Goal: Task Accomplishment & Management: Use online tool/utility

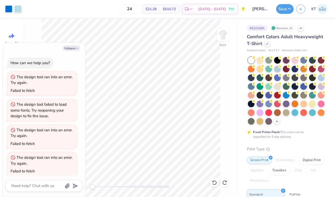
scroll to position [84, 0]
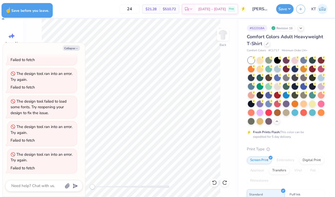
type textarea "x"
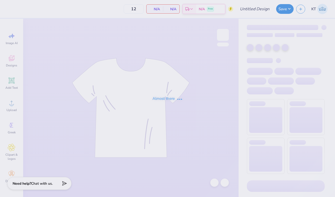
type input "[PERSON_NAME] : [GEOGRAPHIC_DATA][US_STATE]"
type input "24"
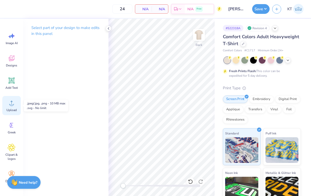
click at [10, 106] on icon at bounding box center [12, 103] width 8 height 8
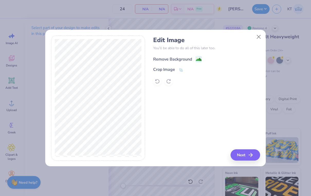
click at [197, 61] on image at bounding box center [199, 60] width 6 height 6
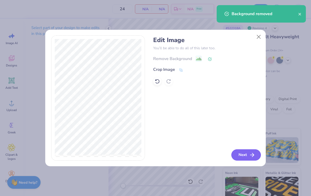
click at [254, 158] on button "Next" at bounding box center [246, 155] width 30 height 11
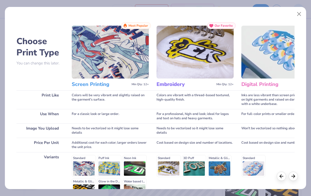
scroll to position [60, 0]
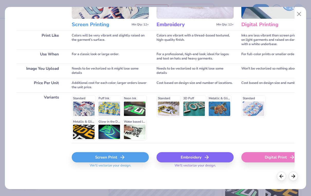
click at [125, 157] on div "Screen Print" at bounding box center [110, 157] width 77 height 10
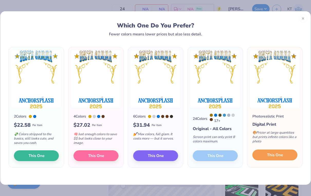
click at [271, 156] on span "This One" at bounding box center [275, 155] width 16 height 6
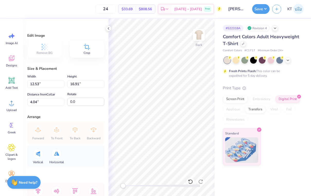
type input "8.54"
type input "11.52"
type input "8.39"
click at [239, 101] on div "Screen Print" at bounding box center [235, 99] width 25 height 8
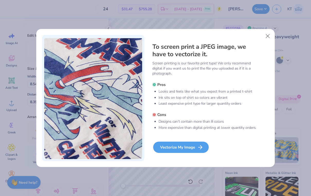
click at [187, 149] on div "Vectorize My Image" at bounding box center [180, 147] width 55 height 11
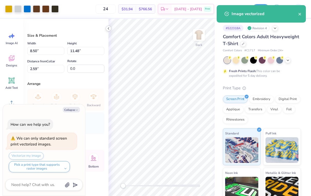
click at [109, 28] on icon at bounding box center [108, 28] width 4 height 4
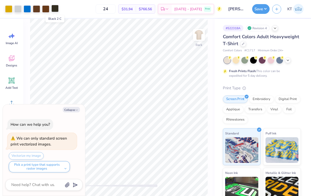
click at [54, 9] on div at bounding box center [54, 8] width 7 height 7
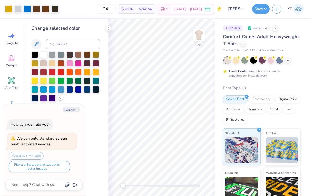
click at [60, 98] on icon at bounding box center [60, 98] width 4 height 4
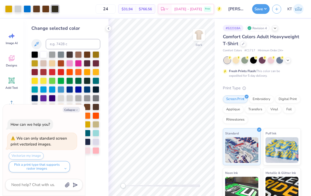
click at [70, 106] on div "Collapse How can we help you? We can only standard screen print vectorized imag…" at bounding box center [44, 151] width 82 height 92
click at [70, 110] on button "Collapse" at bounding box center [71, 109] width 17 height 5
type textarea "x"
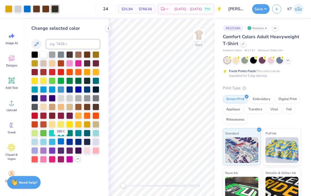
click at [59, 142] on div at bounding box center [61, 141] width 7 height 7
click at [49, 6] on div at bounding box center [45, 8] width 7 height 7
click at [61, 43] on input at bounding box center [73, 44] width 54 height 10
type input "285"
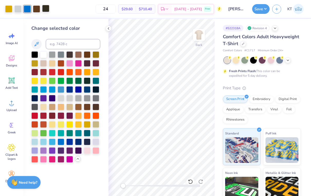
click at [46, 9] on div at bounding box center [45, 8] width 7 height 7
click at [61, 42] on input at bounding box center [73, 44] width 54 height 10
type input "285"
click at [109, 29] on icon at bounding box center [108, 28] width 4 height 4
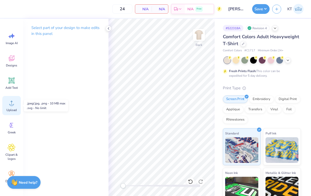
click at [13, 106] on circle at bounding box center [12, 105] width 4 height 4
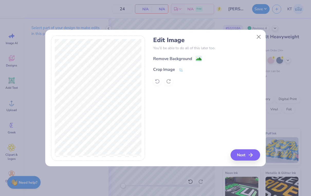
click at [198, 57] on rect at bounding box center [199, 59] width 6 height 6
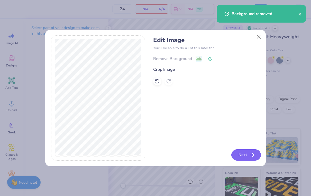
click at [245, 155] on button "Next" at bounding box center [246, 155] width 30 height 11
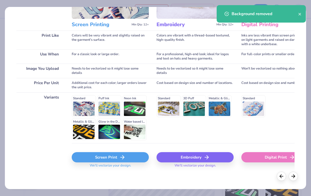
click at [107, 154] on div "Screen Print" at bounding box center [110, 157] width 77 height 10
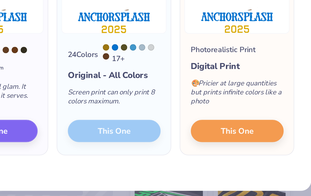
scroll to position [0, 0]
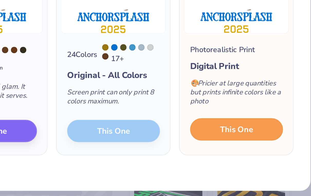
click at [283, 156] on button "This One" at bounding box center [274, 155] width 45 height 11
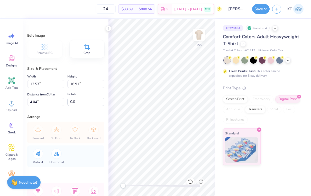
type input "5.97"
type input "8.06"
type input "12.90"
type input "7.62"
type input "10.29"
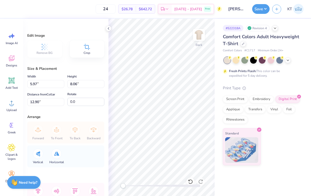
type input "1.98"
type input "7.83"
type input "10.57"
type input "2.21"
click at [235, 100] on div "Screen Print" at bounding box center [235, 99] width 25 height 8
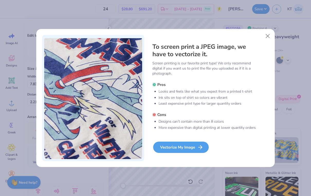
click at [185, 147] on div "Vectorize My Image" at bounding box center [180, 147] width 55 height 11
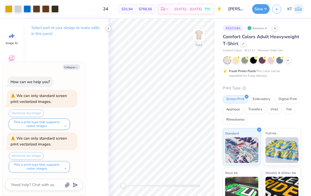
click at [107, 29] on icon at bounding box center [108, 28] width 4 height 4
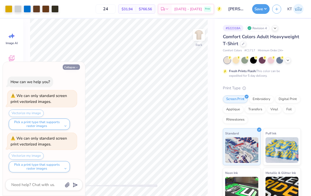
click at [67, 66] on button "Collapse" at bounding box center [71, 66] width 17 height 5
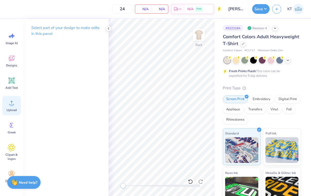
click at [10, 107] on div "Upload" at bounding box center [11, 105] width 18 height 19
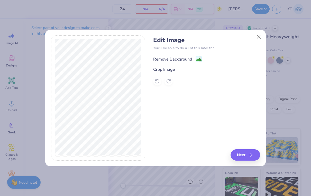
click at [196, 60] on rect at bounding box center [199, 60] width 6 height 6
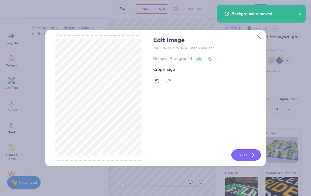
click at [253, 157] on icon "button" at bounding box center [252, 155] width 6 height 6
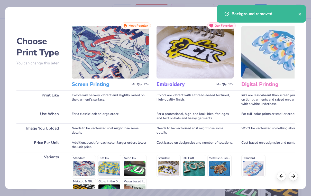
scroll to position [60, 0]
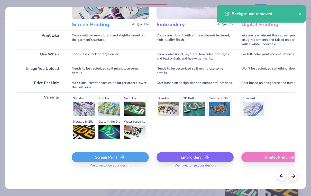
click at [135, 162] on div "Screen Print" at bounding box center [110, 157] width 77 height 10
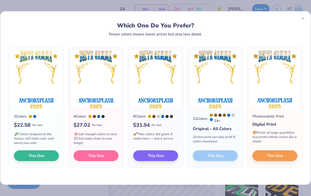
drag, startPoint x: 108, startPoint y: 154, endPoint x: 135, endPoint y: 95, distance: 65.8
click at [135, 95] on div "2 Colors $ 22.58 Per Item 💸 Colors stripped to the basics, still looks cute, an…" at bounding box center [155, 107] width 294 height 121
click at [272, 154] on span "This One" at bounding box center [275, 155] width 16 height 6
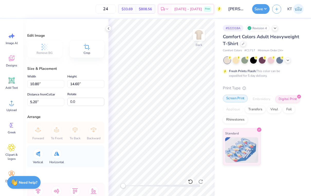
click at [234, 99] on div "Screen Print" at bounding box center [235, 99] width 25 height 8
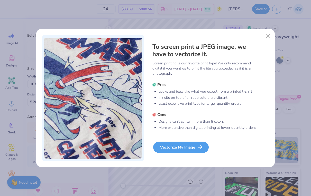
click at [191, 148] on div "Vectorize My Image" at bounding box center [180, 147] width 55 height 11
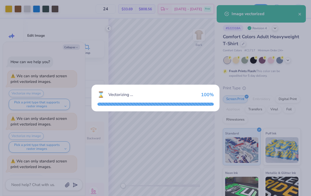
scroll to position [23, 0]
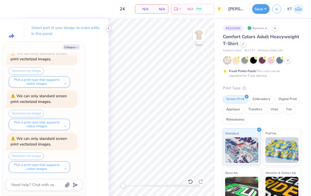
click at [108, 27] on icon at bounding box center [108, 28] width 4 height 4
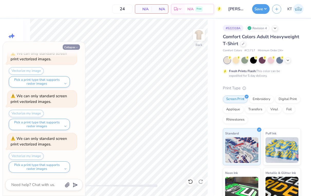
click at [73, 46] on button "Collapse" at bounding box center [71, 46] width 17 height 5
type textarea "x"
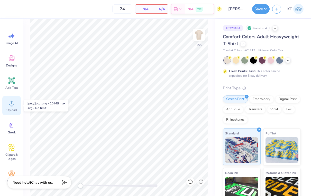
click at [12, 106] on circle at bounding box center [12, 105] width 4 height 4
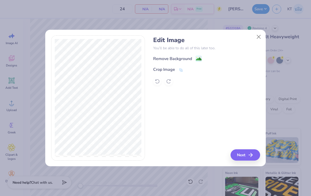
click at [204, 58] on div "Remove Background" at bounding box center [206, 58] width 107 height 6
click at [202, 58] on div "Remove Background" at bounding box center [206, 58] width 107 height 6
click at [256, 36] on button "Close" at bounding box center [259, 37] width 10 height 10
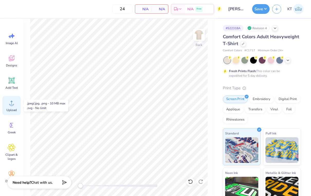
click at [9, 105] on icon at bounding box center [11, 103] width 5 height 4
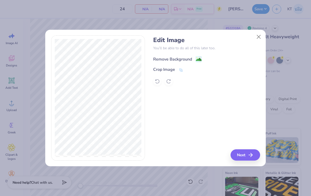
click at [197, 61] on image at bounding box center [199, 60] width 6 height 6
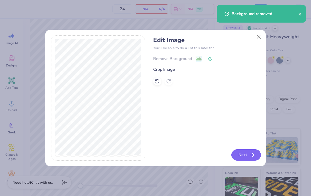
click at [245, 153] on button "Next" at bounding box center [246, 155] width 30 height 11
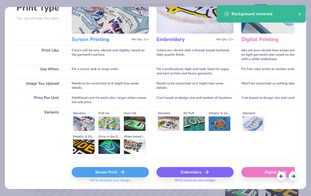
scroll to position [60, 0]
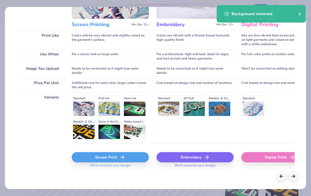
click at [115, 158] on div "Screen Print" at bounding box center [110, 157] width 77 height 10
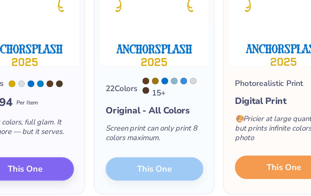
click at [267, 154] on span "This One" at bounding box center [275, 155] width 16 height 6
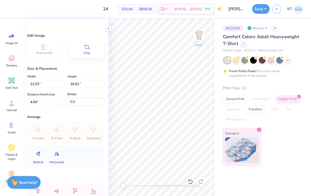
type input "9.41"
type input "12.70"
type input "8.26"
click at [116, 12] on input "24" at bounding box center [106, 8] width 20 height 9
type input "2"
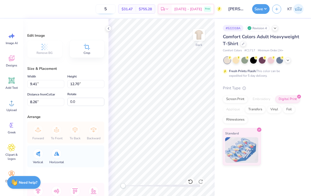
type input "50"
drag, startPoint x: 120, startPoint y: 9, endPoint x: 107, endPoint y: 8, distance: 12.9
click at [107, 8] on input "50" at bounding box center [103, 8] width 20 height 9
click at [108, 26] on div at bounding box center [109, 29] width 6 height 6
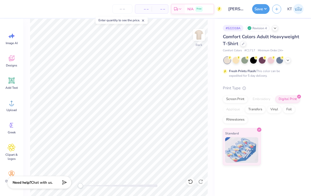
type input "8.82"
type input "11.90"
type input "2.62"
click at [9, 106] on icon at bounding box center [12, 103] width 8 height 8
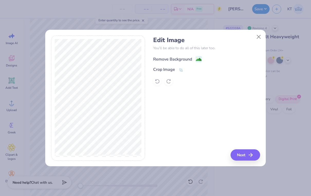
click at [199, 59] on image at bounding box center [199, 60] width 6 height 6
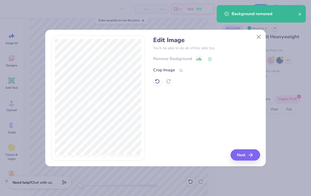
click at [180, 70] on icon at bounding box center [181, 70] width 5 height 5
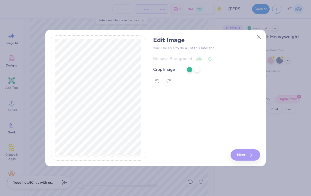
click at [189, 68] on icon at bounding box center [189, 69] width 3 height 3
click at [247, 152] on button "Next" at bounding box center [246, 155] width 30 height 11
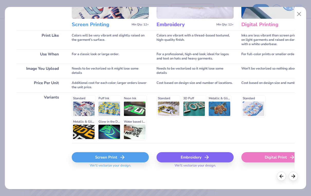
click at [111, 155] on div "Screen Print" at bounding box center [110, 157] width 77 height 10
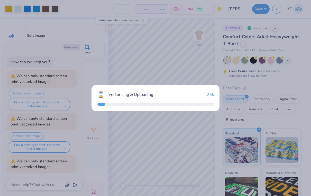
scroll to position [65, 0]
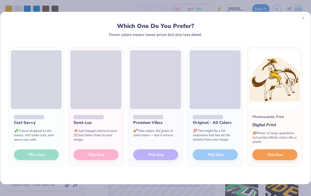
click at [305, 20] on div at bounding box center [303, 18] width 8 height 8
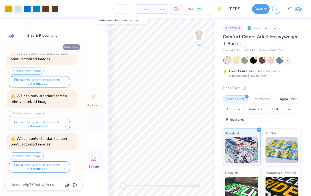
click at [72, 48] on button "Collapse" at bounding box center [71, 46] width 17 height 5
type textarea "x"
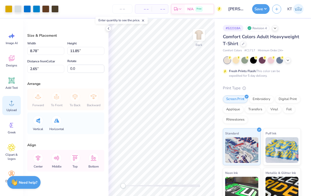
click at [13, 106] on circle at bounding box center [12, 105] width 4 height 4
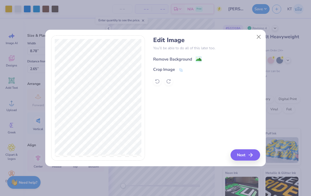
click at [196, 60] on image at bounding box center [199, 60] width 6 height 6
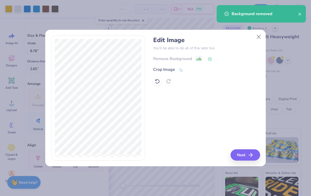
click at [254, 162] on div "Edit Image You’ll be able to do all of this later too. Remove Background Crop I…" at bounding box center [155, 100] width 220 height 131
click at [248, 160] on button "Next" at bounding box center [246, 155] width 30 height 11
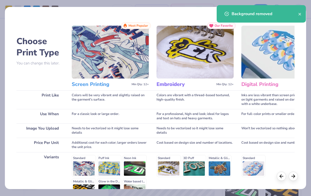
scroll to position [60, 0]
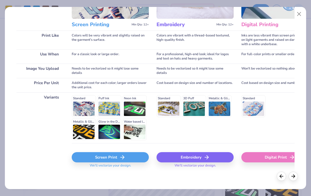
click at [114, 155] on div "Screen Print" at bounding box center [110, 157] width 77 height 10
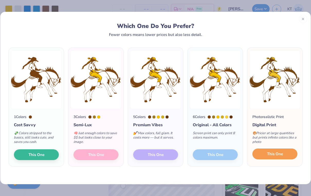
click at [273, 153] on span "This One" at bounding box center [275, 154] width 16 height 6
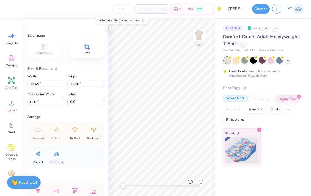
click at [232, 97] on div "Screen Print" at bounding box center [235, 99] width 25 height 8
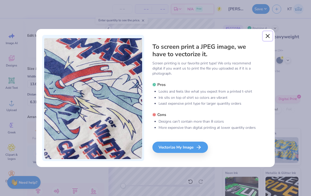
click at [267, 36] on button "Close" at bounding box center [268, 36] width 10 height 10
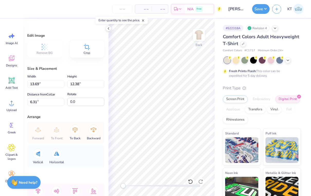
type input "6.43"
type input "5.82"
type input "12.87"
type input "0.0"
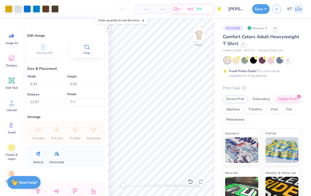
type input "6.38"
type input "5.92"
type input "6.14"
type input "-10.0"
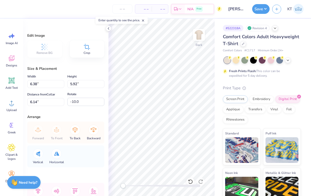
type input "5.28"
type input "4.92"
type input "7.20"
type input "0.0"
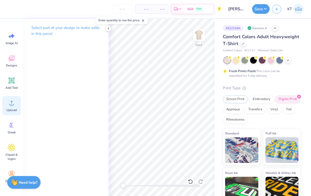
click at [8, 106] on icon at bounding box center [12, 103] width 8 height 8
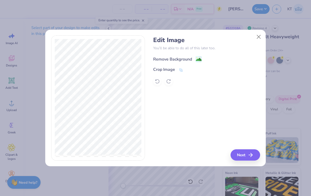
click at [198, 61] on image at bounding box center [199, 60] width 6 height 6
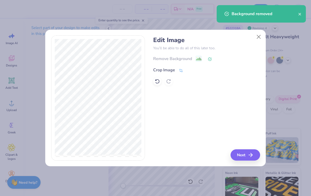
click at [180, 71] on icon at bounding box center [181, 71] width 4 height 4
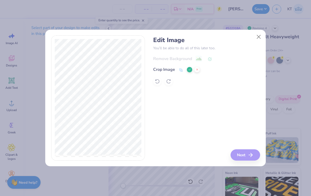
click at [189, 70] on polyline at bounding box center [190, 70] width 2 height 2
click at [254, 154] on icon "button" at bounding box center [252, 155] width 6 height 6
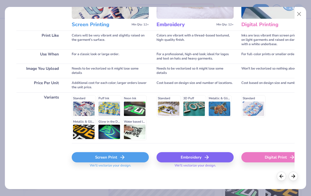
click at [275, 159] on div "Digital Print" at bounding box center [279, 157] width 77 height 10
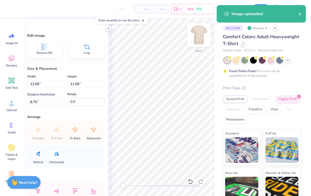
type input "9.83"
type input "9.04"
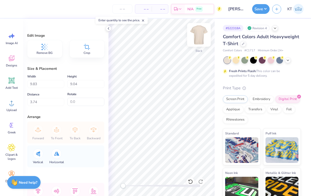
type input "2.52"
click at [162, 196] on html "– – Per Item – – Total Est. Delivery N/A Free Design Title Kaylani Guevara : Un…" at bounding box center [155, 98] width 311 height 196
type input "5.28"
type input "4.92"
type input "5.42"
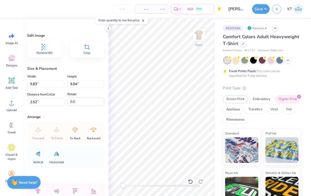
type input "-10.0"
type input "4.83"
type input "4.50"
type input "5.86"
type input "9.83"
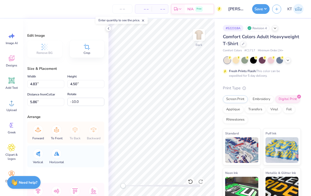
type input "9.04"
type input "11.41"
type input "0.0"
type input "2.11"
type input "4.83"
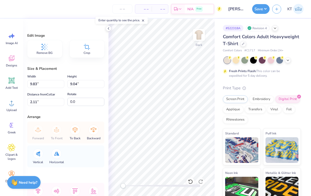
type input "4.50"
type input "5.02"
type input "-10.0"
type input "9.83"
type input "9.04"
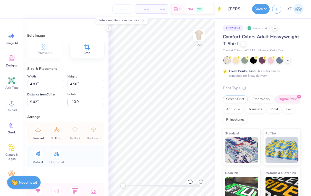
type input "14.75"
type input "0.0"
type input "2.25"
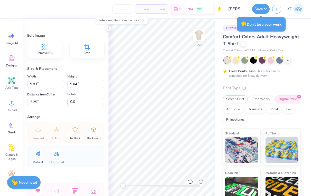
type input "9.02"
type input "8.29"
type input "2.99"
click at [108, 29] on icon at bounding box center [108, 28] width 4 height 4
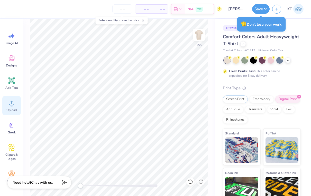
click at [14, 107] on div "Upload" at bounding box center [11, 105] width 18 height 19
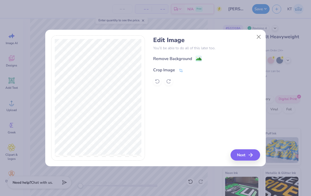
click at [183, 71] on icon at bounding box center [181, 70] width 5 height 5
click at [191, 69] on icon at bounding box center [189, 69] width 3 height 3
click at [200, 58] on image at bounding box center [199, 60] width 6 height 6
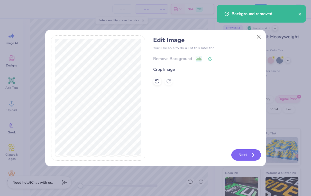
click at [251, 152] on icon "button" at bounding box center [252, 155] width 6 height 6
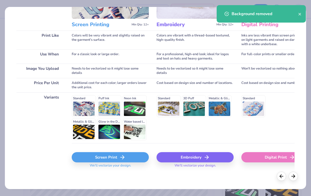
click at [271, 161] on div "Digital Print" at bounding box center [279, 157] width 77 height 10
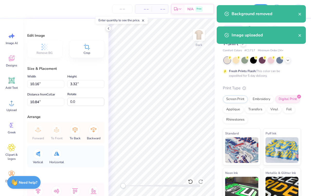
type input "10.16"
type input "3.32"
type input "10.84"
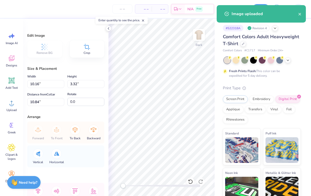
type input "6.35"
type input "2.07"
type input "12.08"
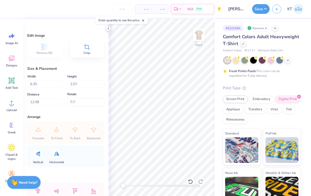
click at [110, 29] on icon at bounding box center [108, 28] width 4 height 4
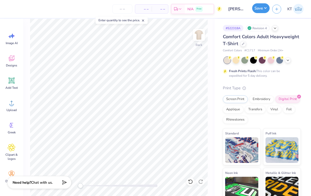
click at [258, 11] on button "Save" at bounding box center [260, 8] width 17 height 10
type input "0"
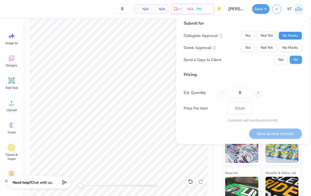
click at [282, 36] on button "No Marks" at bounding box center [290, 36] width 23 height 8
click at [252, 46] on button "Yes" at bounding box center [247, 48] width 13 height 8
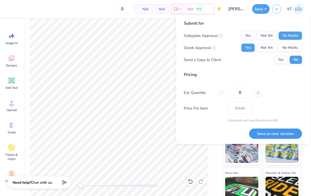
click at [273, 131] on button "Save as new revision" at bounding box center [275, 134] width 53 height 11
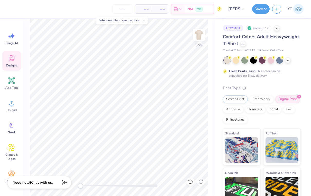
click at [7, 60] on div "Designs" at bounding box center [11, 60] width 18 height 19
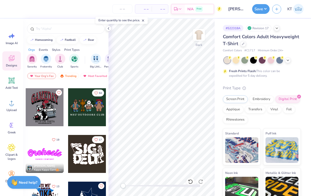
scroll to position [501, 0]
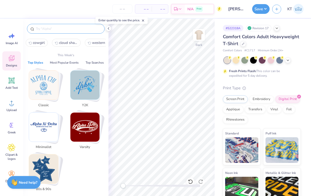
click at [70, 30] on input "text" at bounding box center [68, 28] width 66 height 5
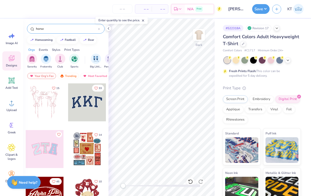
type input "horse"
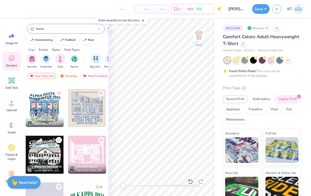
scroll to position [2248, 0]
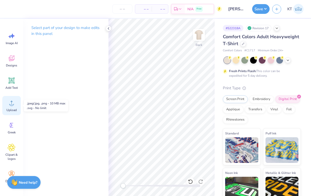
click at [10, 105] on circle at bounding box center [12, 105] width 4 height 4
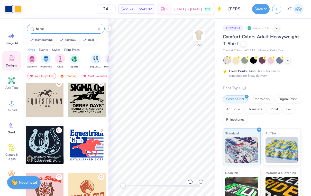
scroll to position [503, 0]
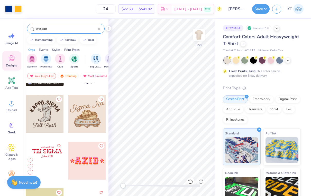
scroll to position [512, 0]
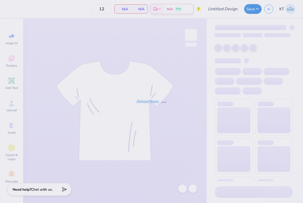
type input "[PERSON_NAME] : [GEOGRAPHIC_DATA][US_STATE]"
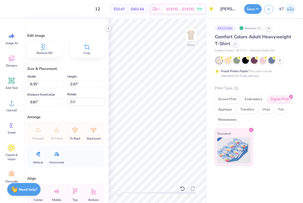
click at [109, 30] on icon at bounding box center [108, 28] width 4 height 4
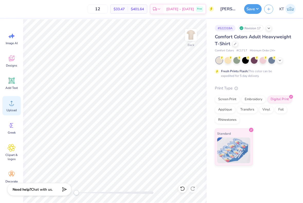
click at [12, 108] on div "Upload" at bounding box center [11, 105] width 18 height 19
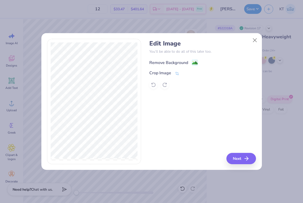
click at [193, 62] on image at bounding box center [195, 63] width 6 height 6
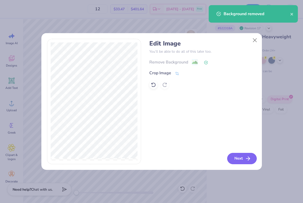
click at [238, 157] on button "Next" at bounding box center [242, 158] width 30 height 11
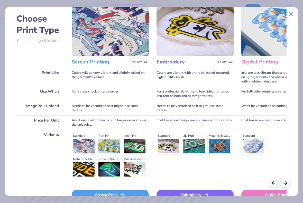
scroll to position [53, 0]
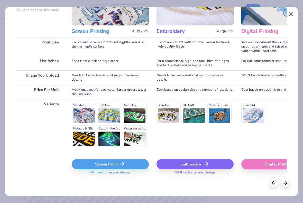
click at [87, 165] on div "Screen Print" at bounding box center [110, 164] width 77 height 10
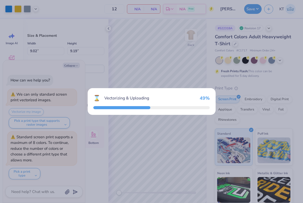
type textarea "x"
type input "14.17"
type input "2.02"
type input "11.49"
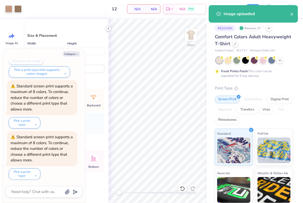
click at [108, 30] on icon at bounding box center [108, 28] width 4 height 4
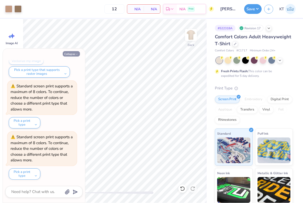
click at [74, 56] on button "Collapse" at bounding box center [71, 53] width 17 height 5
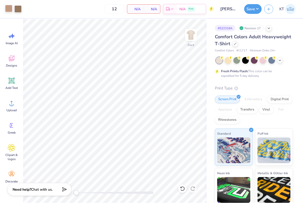
click at [7, 7] on div at bounding box center [8, 8] width 7 height 7
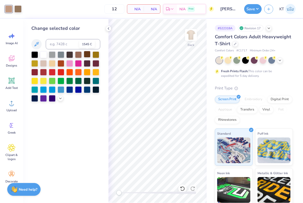
click at [86, 55] on div at bounding box center [87, 54] width 7 height 7
click at [15, 9] on div at bounding box center [17, 8] width 7 height 7
click at [88, 57] on div at bounding box center [87, 54] width 7 height 7
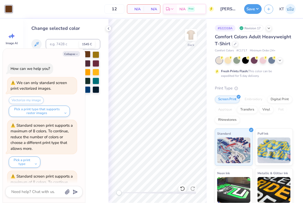
scroll to position [90, 0]
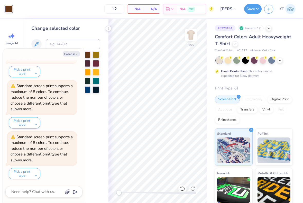
click at [109, 26] on div at bounding box center [109, 29] width 6 height 6
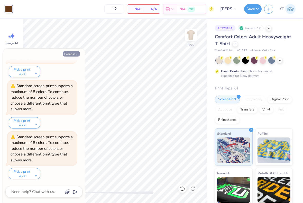
click at [74, 54] on button "Collapse" at bounding box center [71, 53] width 17 height 5
type textarea "x"
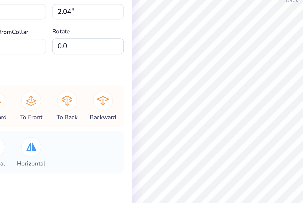
type input "8.81"
type input "1.26"
type input "9.19"
type input "5.69"
type input "0.81"
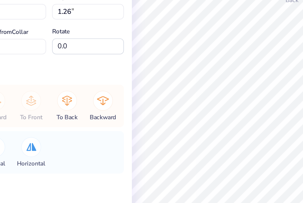
type input "9.63"
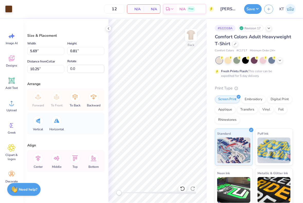
type input "6.77"
type input "0.96"
type input "10.09"
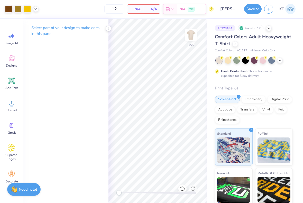
click at [109, 26] on icon at bounding box center [108, 28] width 4 height 4
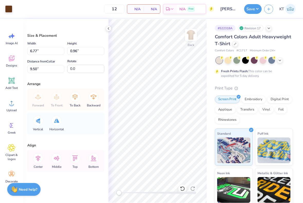
type input "6.36"
type input "0.91"
type input "9.55"
type input "6.52"
type input "0.93"
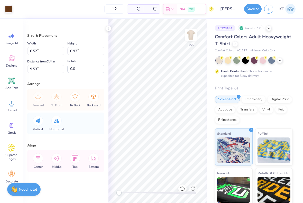
type input "9.53"
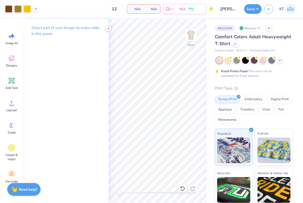
click at [109, 28] on icon at bounding box center [108, 28] width 4 height 4
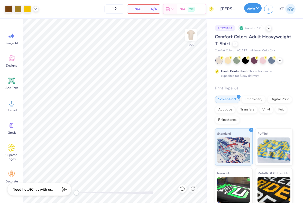
click at [249, 9] on button "Save" at bounding box center [252, 8] width 17 height 10
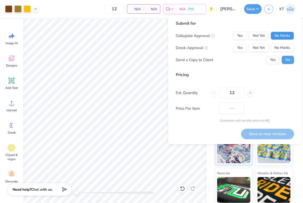
click at [277, 37] on button "No Marks" at bounding box center [282, 36] width 23 height 8
click at [242, 44] on button "Yes" at bounding box center [239, 48] width 13 height 8
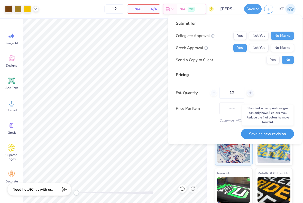
click at [252, 132] on button "Save as new revision" at bounding box center [267, 134] width 53 height 11
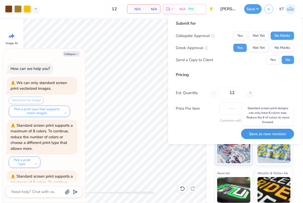
scroll to position [141, 0]
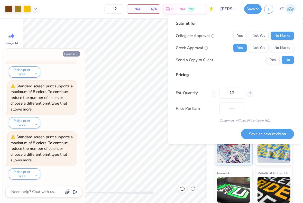
click at [77, 53] on icon "button" at bounding box center [76, 54] width 3 height 3
type textarea "x"
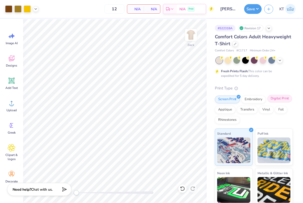
click at [276, 100] on div "Digital Print" at bounding box center [279, 99] width 25 height 8
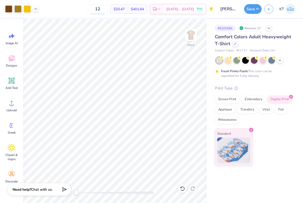
click at [108, 9] on input "12" at bounding box center [98, 8] width 20 height 9
type input "1"
type input "40"
click at [247, 8] on button "Save" at bounding box center [252, 8] width 17 height 10
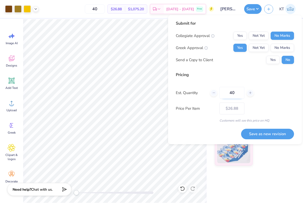
click at [234, 92] on input "40" at bounding box center [231, 93] width 25 height 12
click at [231, 92] on input "40" at bounding box center [231, 93] width 25 height 12
type input "30"
type input "– –"
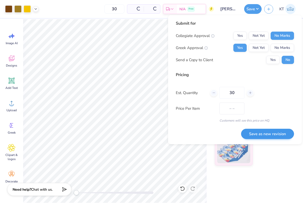
type input "30"
click at [254, 135] on button "Save as new revision" at bounding box center [267, 134] width 53 height 11
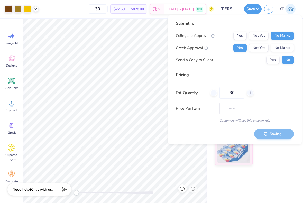
type input "$27.60"
